Goal: Task Accomplishment & Management: Manage account settings

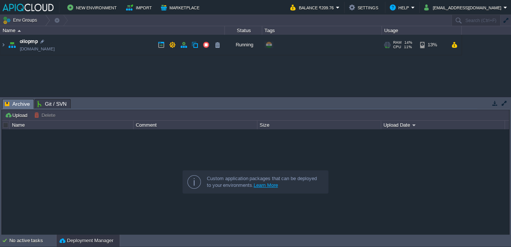
click at [7, 45] on img at bounding box center [12, 45] width 10 height 20
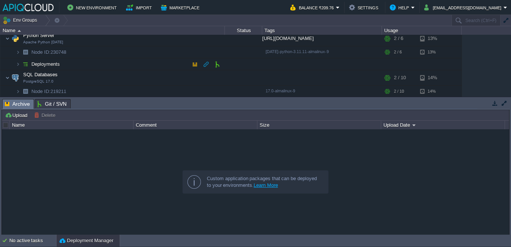
scroll to position [131, 0]
click at [133, 91] on button "button" at bounding box center [135, 90] width 7 height 7
click at [140, 76] on td at bounding box center [134, 76] width 11 height 11
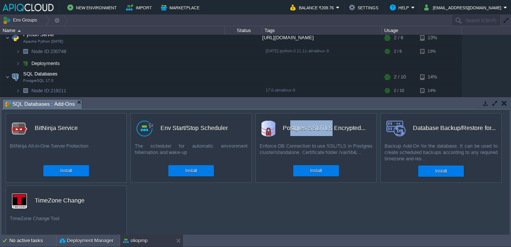
drag, startPoint x: 291, startPoint y: 127, endPoint x: 333, endPoint y: 125, distance: 42.3
click at [333, 125] on div "Postgres SSL/TLS Encrypted..." at bounding box center [324, 128] width 83 height 16
drag, startPoint x: 333, startPoint y: 125, endPoint x: 324, endPoint y: 126, distance: 9.2
click at [324, 126] on div "Postgres SSL/TLS Encrypted..." at bounding box center [324, 128] width 83 height 16
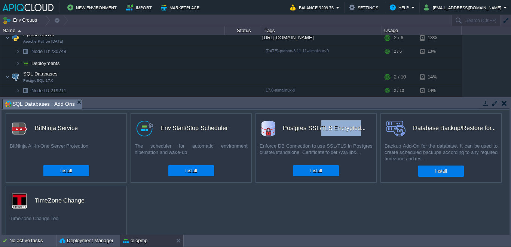
click at [324, 126] on div "Postgres SSL/TLS Encrypted..." at bounding box center [324, 128] width 83 height 16
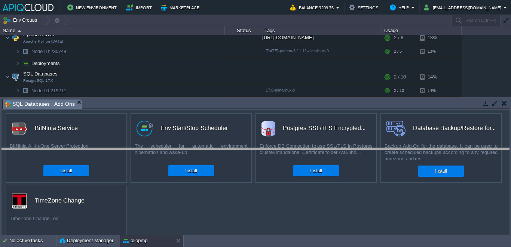
drag, startPoint x: 263, startPoint y: 102, endPoint x: 258, endPoint y: 167, distance: 65.6
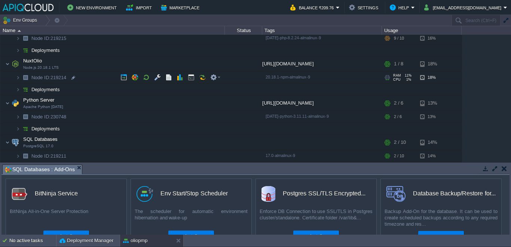
scroll to position [0, 0]
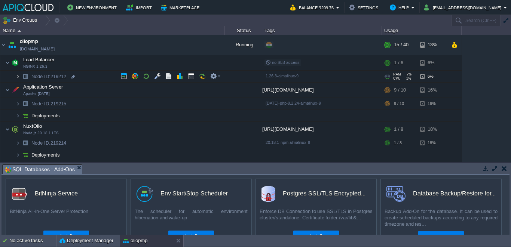
click at [17, 75] on img at bounding box center [18, 77] width 4 height 12
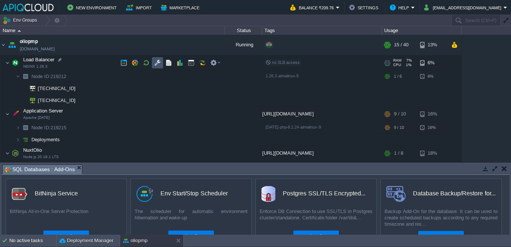
click at [160, 64] on button "button" at bounding box center [157, 62] width 7 height 7
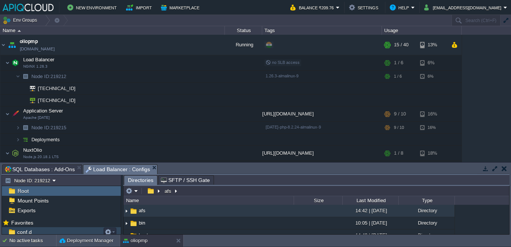
click at [41, 229] on div "conf.d" at bounding box center [61, 232] width 119 height 10
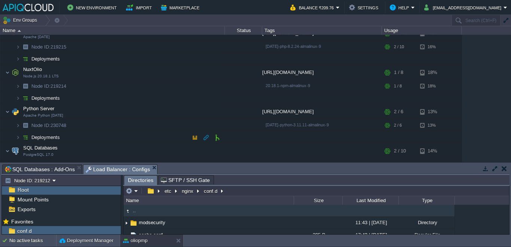
scroll to position [89, 0]
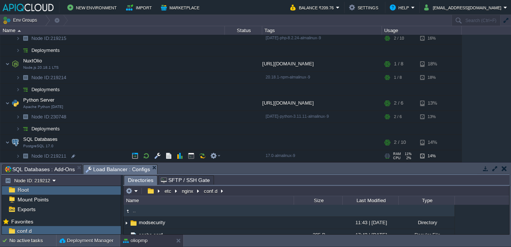
click at [14, 158] on span at bounding box center [7, 156] width 15 height 6
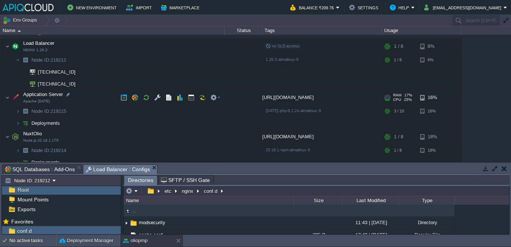
scroll to position [0, 0]
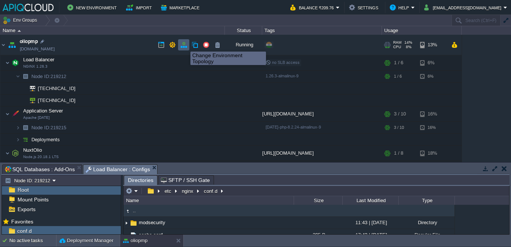
click at [185, 45] on button "button" at bounding box center [183, 45] width 7 height 7
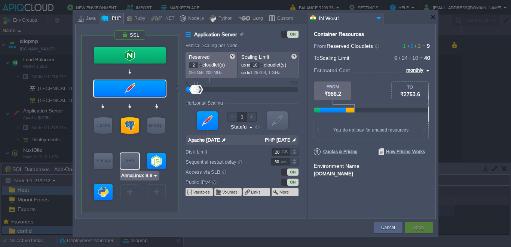
type input "PostgreSQL 17.0"
click at [131, 129] on div at bounding box center [130, 125] width 18 height 16
type input "SQL Databases"
type input "PostgreSQL 17.0"
type input "null"
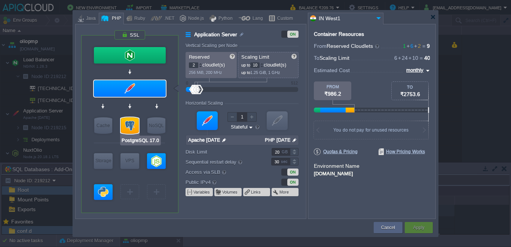
type input "17.0-almalinux-9"
type input "Stateless"
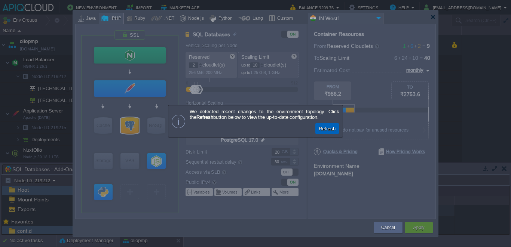
click at [327, 131] on button "Refresh" at bounding box center [326, 128] width 21 height 7
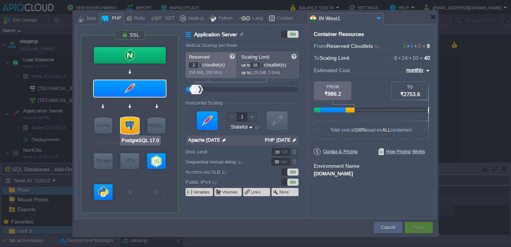
click at [133, 132] on div at bounding box center [130, 125] width 18 height 16
type input "SQL Databases"
type input "PostgreSQL 17.0"
type input "null"
type input "17.0-almalinux-9"
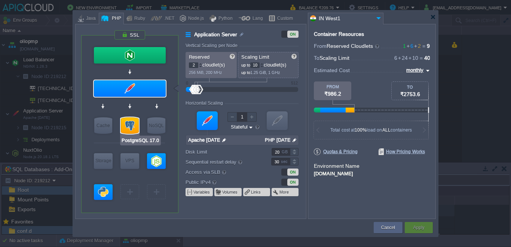
type input "Stateless"
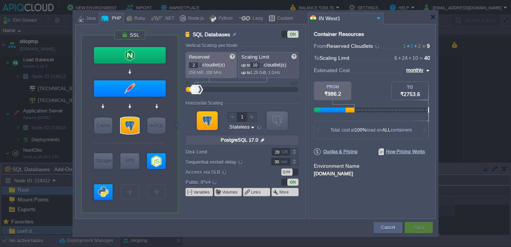
click at [290, 173] on div "OFF" at bounding box center [286, 172] width 11 height 7
click at [425, 230] on div "Apply" at bounding box center [418, 227] width 17 height 11
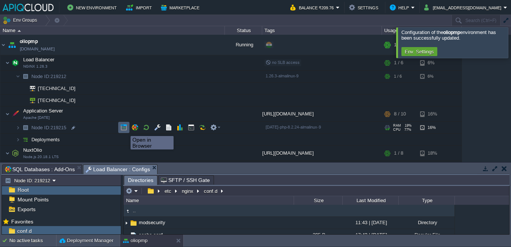
click at [125, 129] on button "button" at bounding box center [123, 127] width 7 height 7
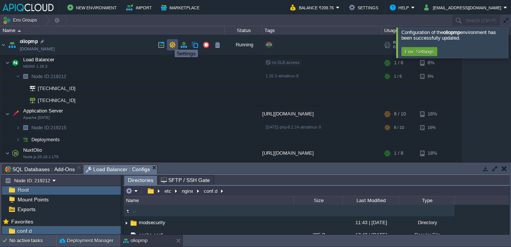
click at [170, 43] on button "button" at bounding box center [172, 45] width 7 height 7
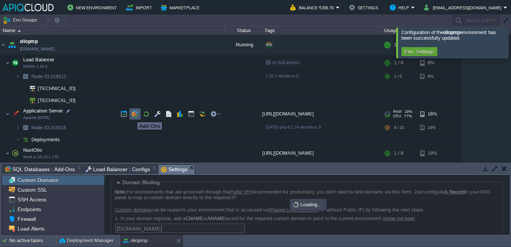
scroll to position [45, 0]
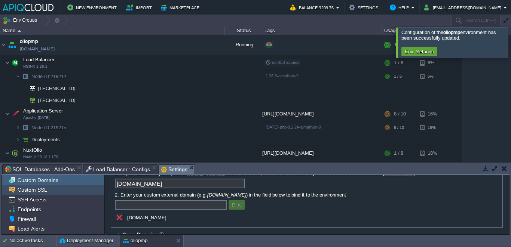
click at [60, 189] on div "Custom SSL" at bounding box center [53, 190] width 102 height 10
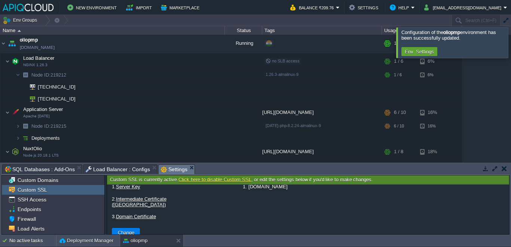
scroll to position [18, 0]
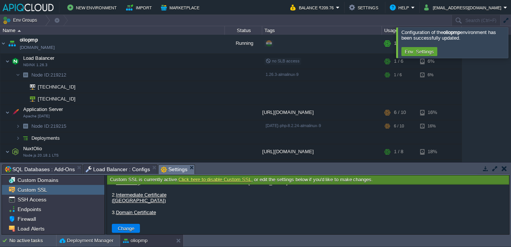
click at [511, 43] on div at bounding box center [520, 42] width 0 height 30
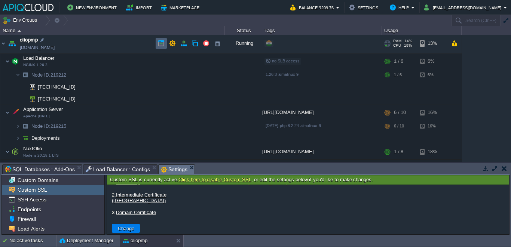
click at [156, 45] on td at bounding box center [161, 43] width 11 height 11
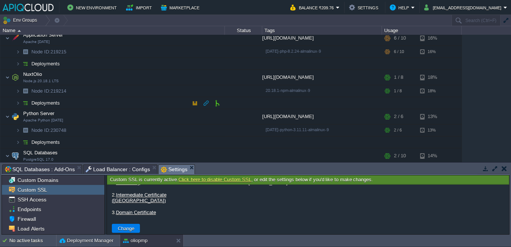
scroll to position [113, 0]
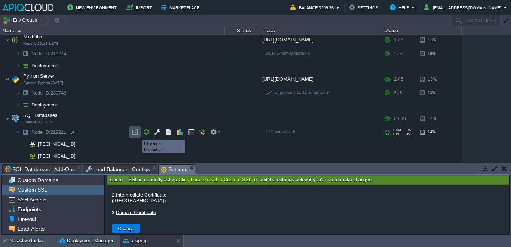
click at [137, 134] on button "button" at bounding box center [135, 132] width 7 height 7
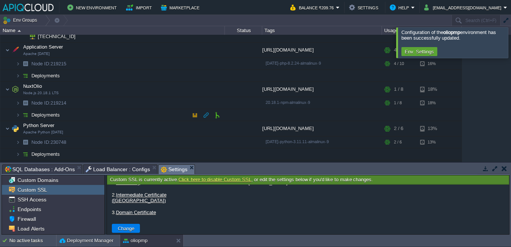
scroll to position [0, 0]
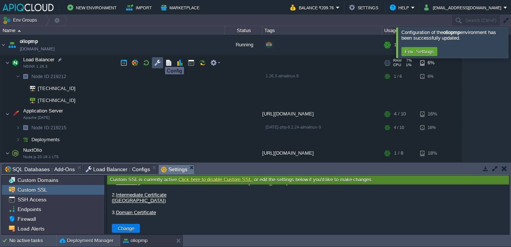
click at [159, 60] on button "button" at bounding box center [157, 62] width 7 height 7
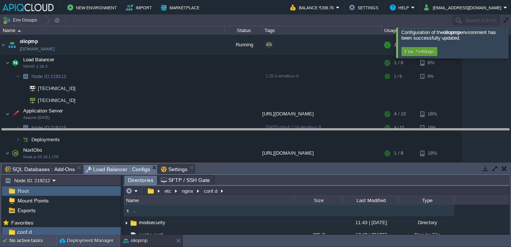
drag, startPoint x: 233, startPoint y: 166, endPoint x: 238, endPoint y: 121, distance: 45.5
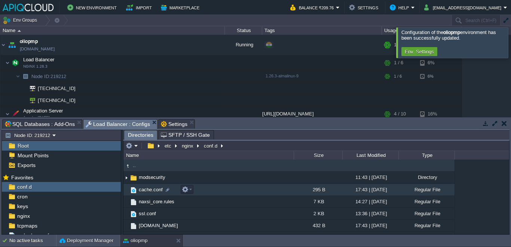
scroll to position [9, 0]
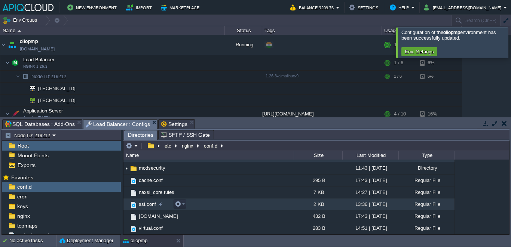
click at [140, 202] on span "ssl.conf" at bounding box center [147, 204] width 19 height 6
click at [142, 131] on span "Directories" at bounding box center [140, 135] width 25 height 9
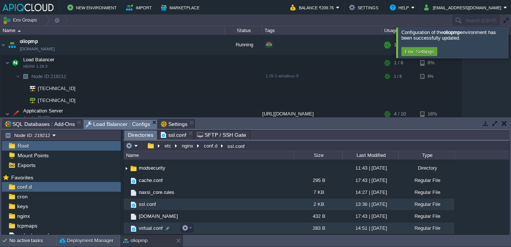
click at [150, 226] on span "virtual.conf" at bounding box center [151, 228] width 26 height 6
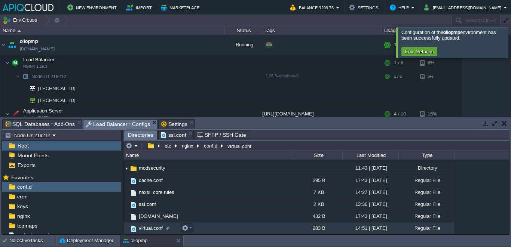
click at [150, 226] on span "virtual.conf" at bounding box center [151, 228] width 26 height 6
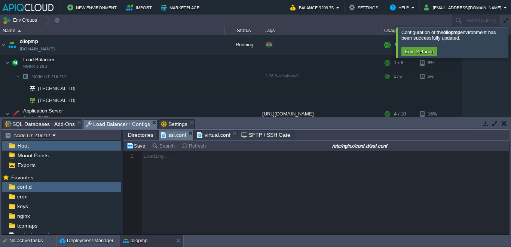
click at [174, 135] on span "ssl.conf" at bounding box center [173, 135] width 25 height 9
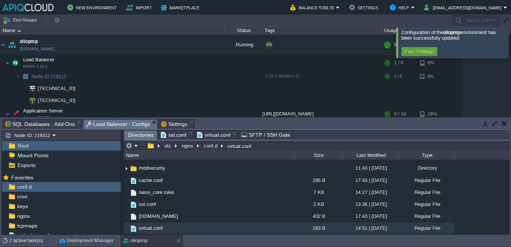
click at [145, 136] on span "Directories" at bounding box center [140, 135] width 25 height 9
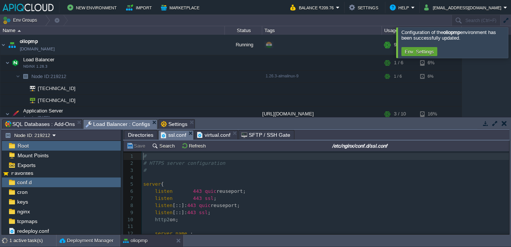
scroll to position [3, 0]
click at [171, 131] on span "ssl.conf" at bounding box center [173, 135] width 25 height 9
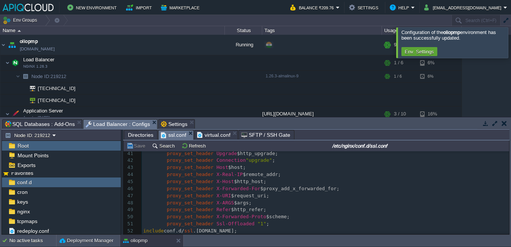
scroll to position [0, 0]
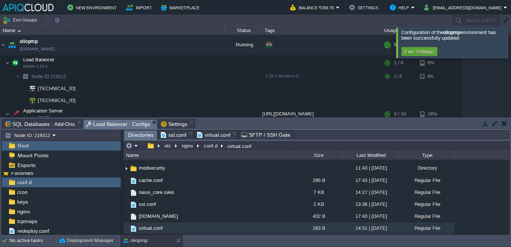
click at [139, 134] on span "Directories" at bounding box center [140, 135] width 25 height 9
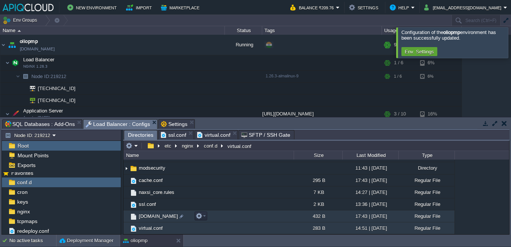
click at [151, 215] on span "[DOMAIN_NAME]" at bounding box center [159, 216] width 42 height 6
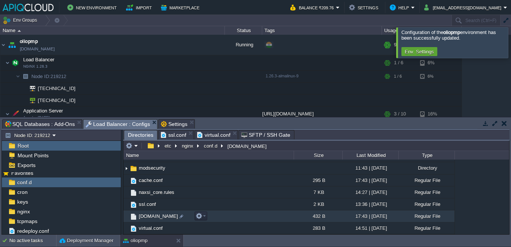
click at [151, 215] on span "[DOMAIN_NAME]" at bounding box center [159, 216] width 42 height 6
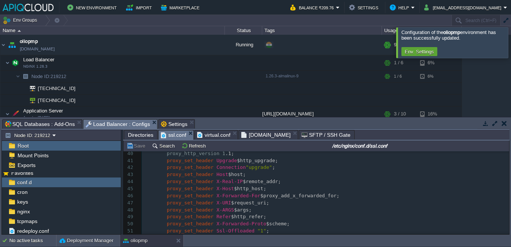
click at [169, 134] on span "ssl.conf" at bounding box center [173, 135] width 25 height 9
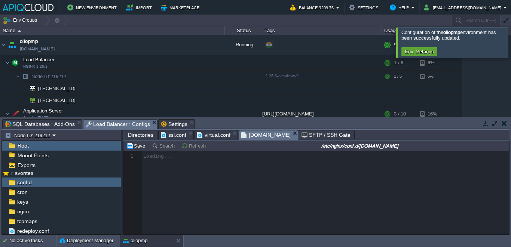
click at [272, 137] on span "[DOMAIN_NAME]" at bounding box center [265, 135] width 49 height 9
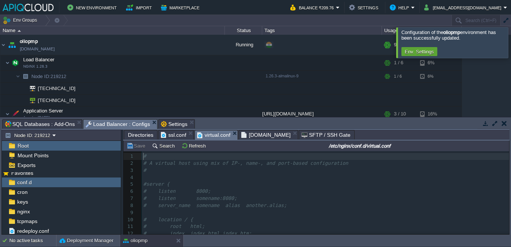
click at [206, 137] on span "virtual.conf" at bounding box center [213, 135] width 33 height 9
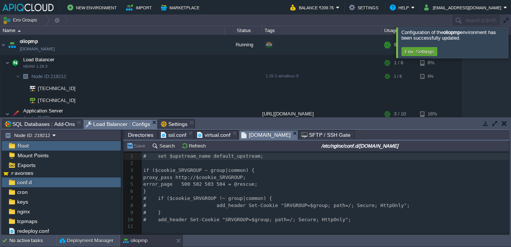
click at [250, 132] on span "[DOMAIN_NAME]" at bounding box center [265, 135] width 49 height 9
click at [135, 136] on span "Directories" at bounding box center [140, 135] width 25 height 9
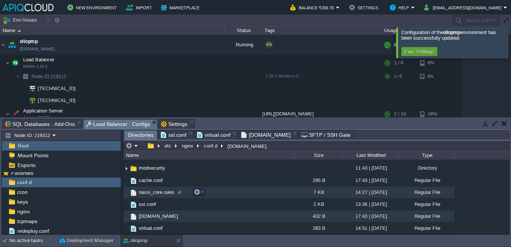
click at [149, 193] on span "naxsi_core.rules" at bounding box center [157, 192] width 38 height 6
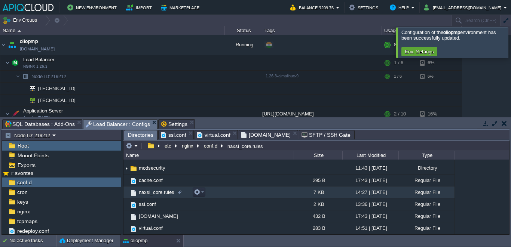
click at [149, 193] on span "naxsi_core.rules" at bounding box center [157, 192] width 38 height 6
click at [139, 134] on span "Directories" at bounding box center [140, 135] width 25 height 9
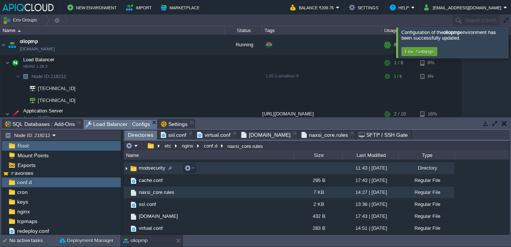
click at [128, 168] on img at bounding box center [126, 169] width 6 height 12
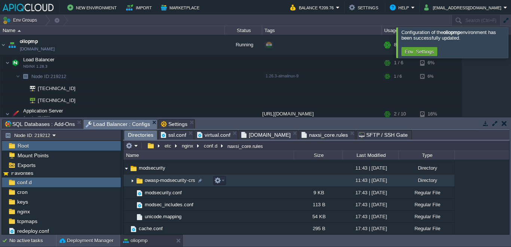
click at [130, 178] on img at bounding box center [132, 181] width 6 height 12
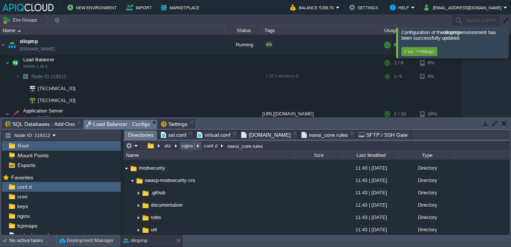
click at [186, 146] on button "nginx" at bounding box center [188, 146] width 15 height 7
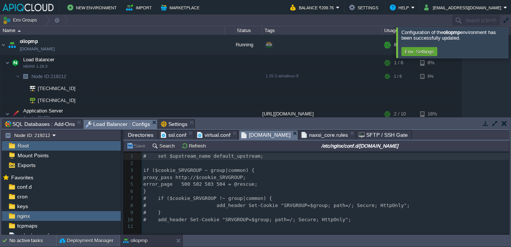
click at [271, 135] on span "[DOMAIN_NAME]" at bounding box center [265, 135] width 49 height 9
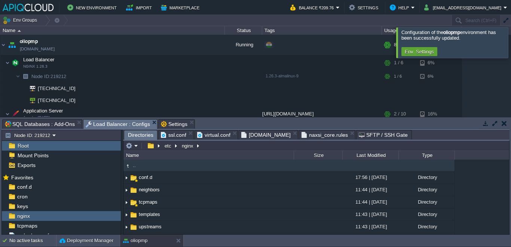
click at [142, 137] on span "Directories" at bounding box center [140, 135] width 25 height 9
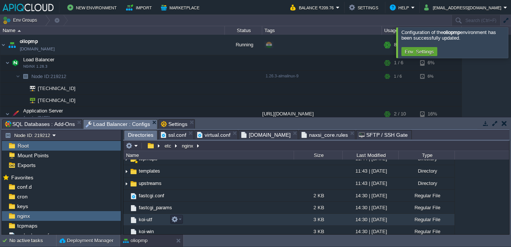
scroll to position [28, 0]
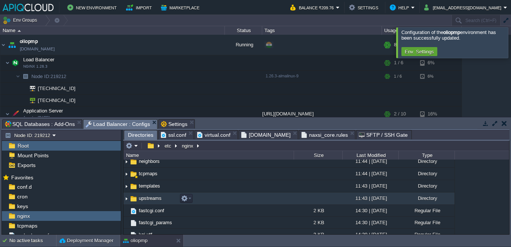
click at [127, 198] on img at bounding box center [126, 199] width 6 height 12
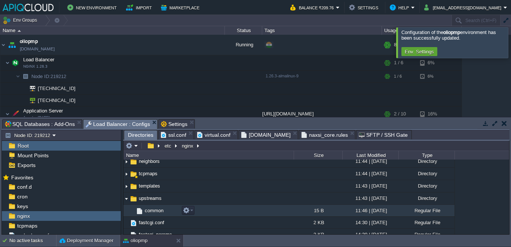
click at [153, 209] on span "common" at bounding box center [154, 211] width 21 height 6
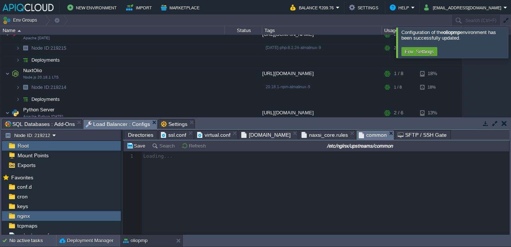
scroll to position [0, 0]
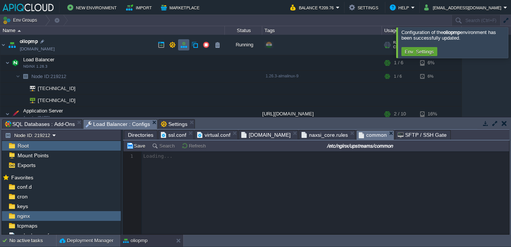
click at [180, 46] on td at bounding box center [183, 44] width 11 height 11
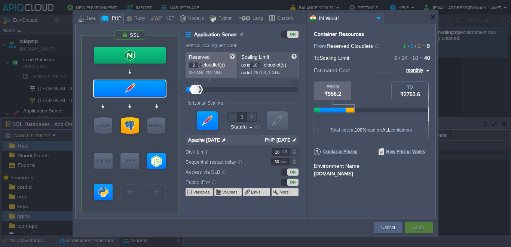
type input "PostgreSQL 17.0"
drag, startPoint x: 128, startPoint y: 134, endPoint x: 129, endPoint y: 129, distance: 5.2
click at [129, 129] on div "VM SQL" at bounding box center [129, 126] width 21 height 20
click at [129, 129] on div at bounding box center [130, 125] width 18 height 16
type input "SQL Databases"
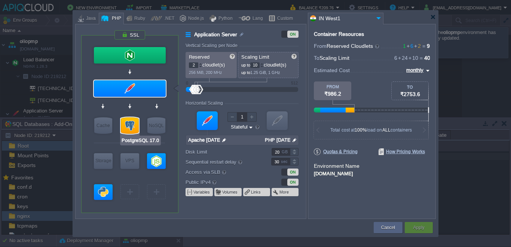
type input "PostgreSQL 17.0"
type input "null"
type input "17.0-almalinux-9"
type input "Stateless"
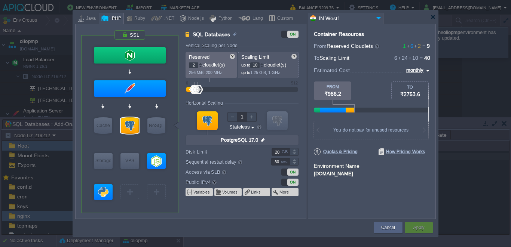
click at [291, 181] on div "ON" at bounding box center [292, 182] width 11 height 7
click at [291, 181] on div "OFF" at bounding box center [286, 182] width 11 height 7
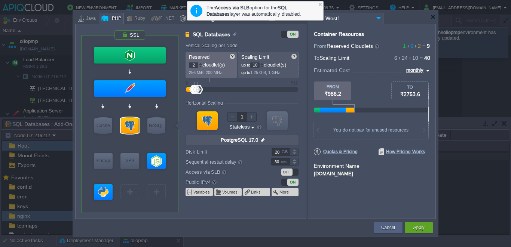
click at [290, 180] on div "ON" at bounding box center [292, 182] width 11 height 7
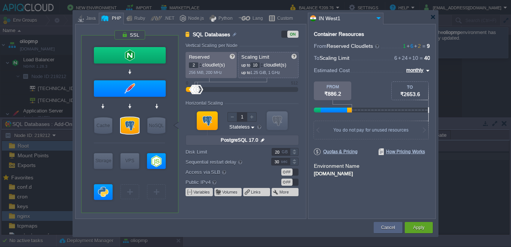
click at [291, 174] on div "OFF" at bounding box center [286, 172] width 11 height 7
type input "NGINX 1.26.3"
click at [420, 225] on button "Apply" at bounding box center [418, 227] width 11 height 7
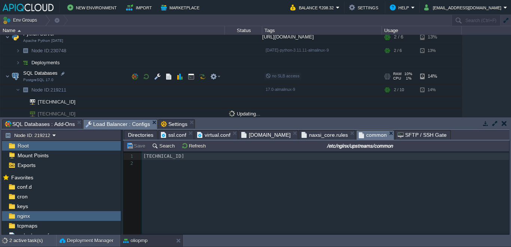
scroll to position [159, 0]
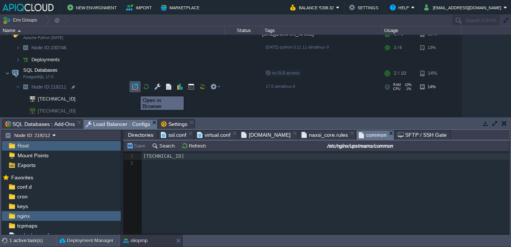
click at [135, 90] on button "button" at bounding box center [135, 86] width 7 height 7
